Goal: Task Accomplishment & Management: Manage account settings

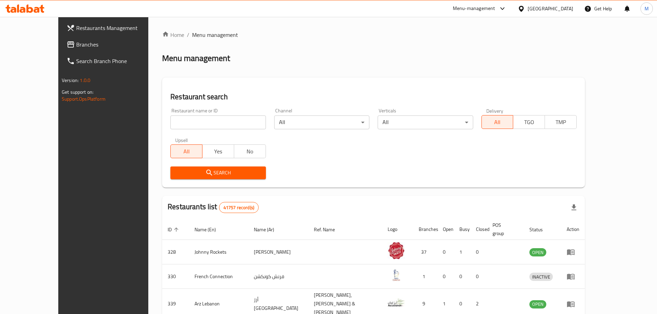
click at [548, 12] on div "[GEOGRAPHIC_DATA]" at bounding box center [551, 9] width 46 height 8
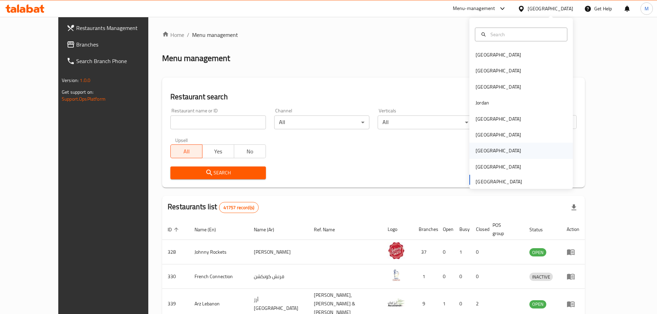
click at [478, 152] on div "[GEOGRAPHIC_DATA]" at bounding box center [498, 151] width 46 height 8
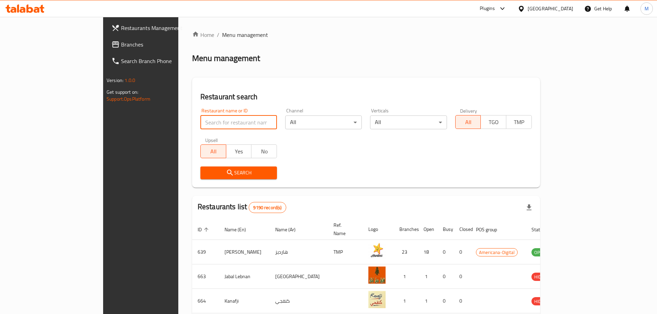
paste input "Diethica"
type input "Diethica"
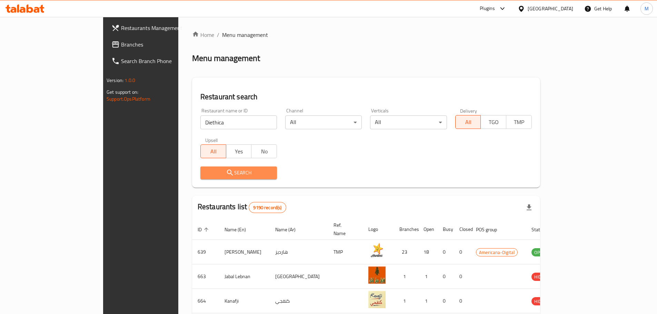
click at [206, 173] on span "Search" at bounding box center [239, 173] width 66 height 9
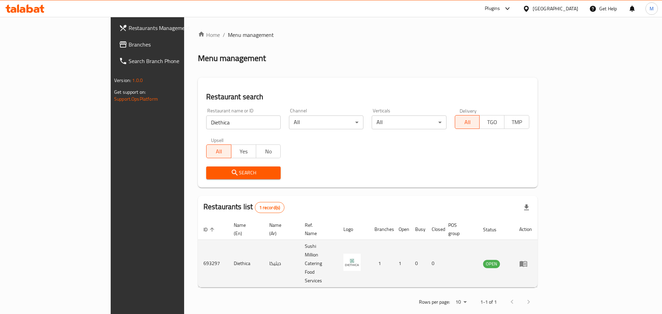
click at [538, 244] on td "enhanced table" at bounding box center [526, 264] width 24 height 48
click at [528, 260] on icon "enhanced table" at bounding box center [523, 264] width 8 height 8
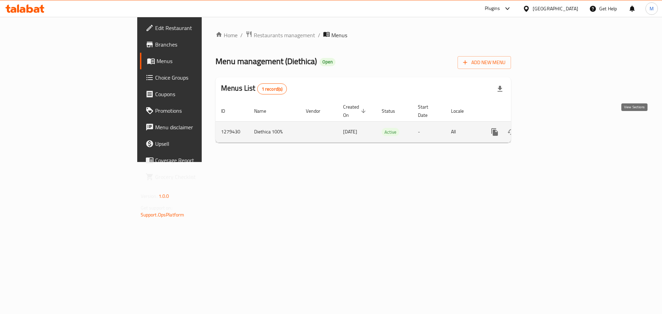
click at [549, 128] on icon "enhanced table" at bounding box center [544, 132] width 8 height 8
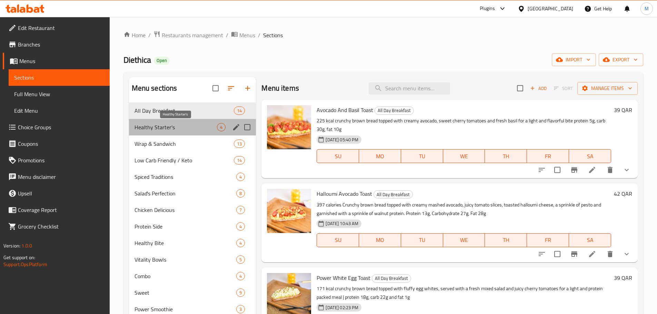
click at [159, 128] on span "Healthy Starter's" at bounding box center [175, 127] width 83 height 8
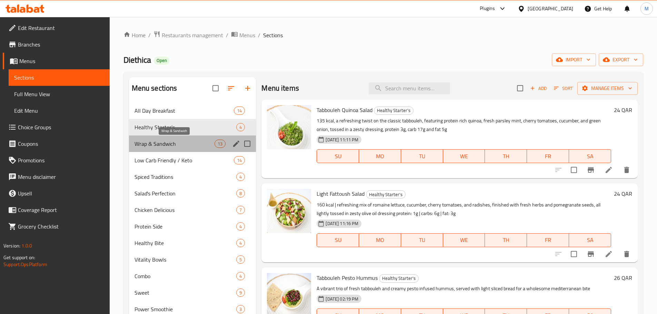
click at [157, 147] on span "Wrap & Sandwich" at bounding box center [174, 144] width 80 height 8
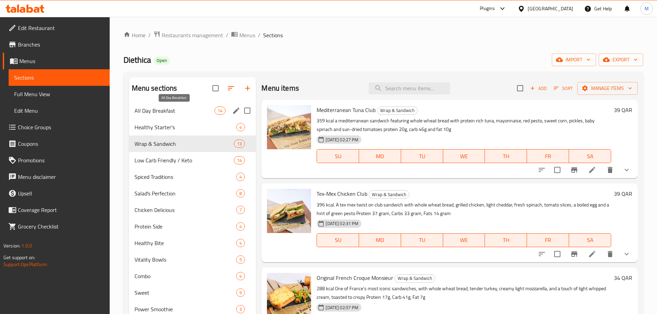
click at [172, 114] on span "All Day Breakfast" at bounding box center [174, 111] width 80 height 8
